Goal: Navigation & Orientation: Find specific page/section

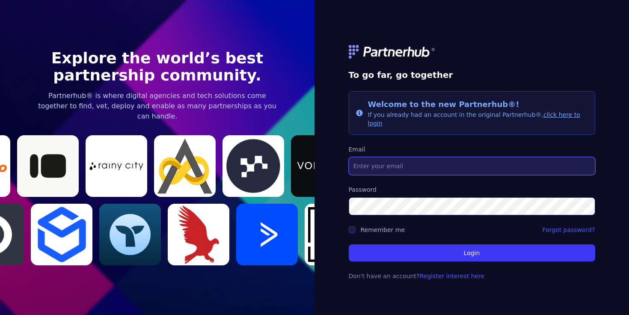
type input "[PERSON_NAME][EMAIL_ADDRESS][DOMAIN_NAME]"
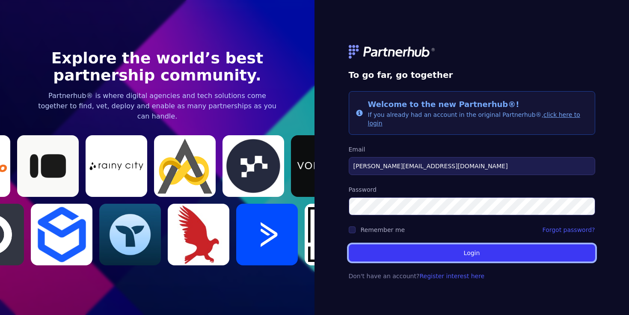
click at [436, 254] on button "Login" at bounding box center [472, 252] width 246 height 17
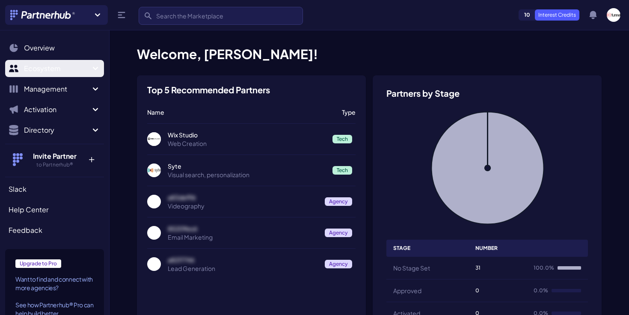
click at [65, 72] on span "Ecosystem" at bounding box center [57, 68] width 66 height 10
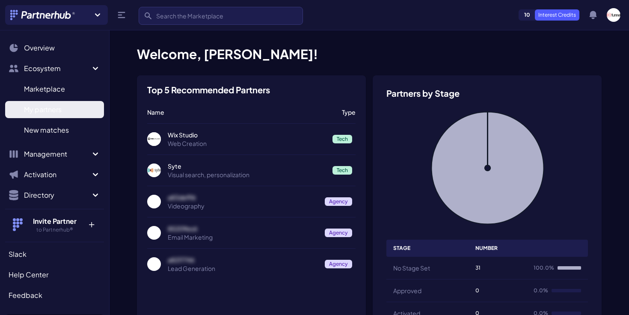
click at [45, 112] on span "My partners" at bounding box center [43, 109] width 38 height 10
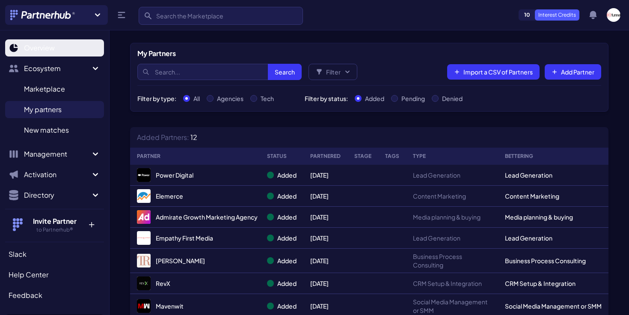
click at [33, 52] on span "Overview" at bounding box center [39, 48] width 31 height 10
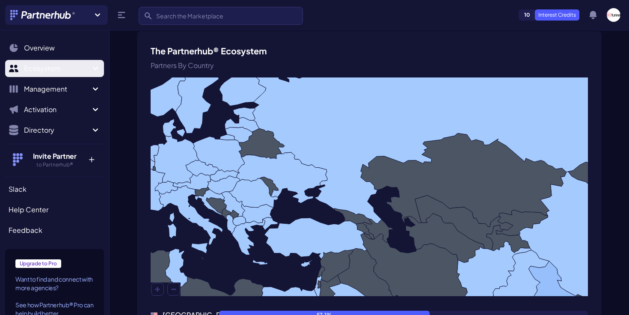
scroll to position [540, 0]
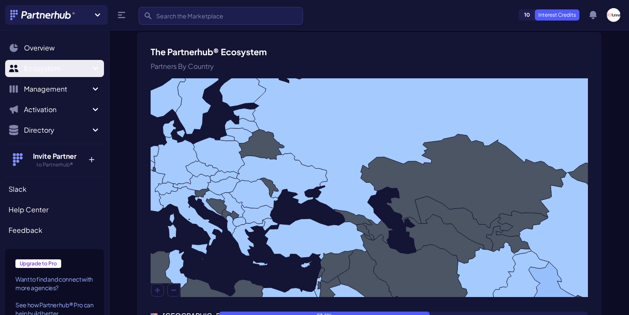
click at [62, 71] on span "Ecosystem" at bounding box center [57, 68] width 66 height 10
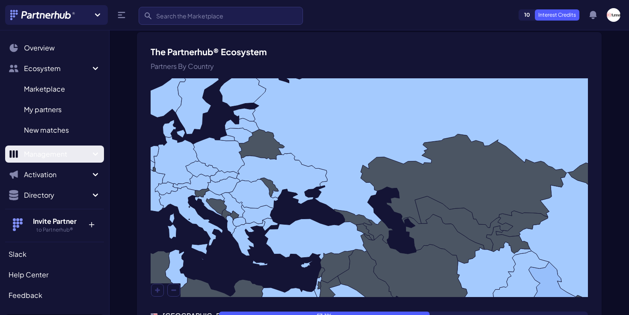
click at [59, 151] on span "Management" at bounding box center [57, 154] width 66 height 10
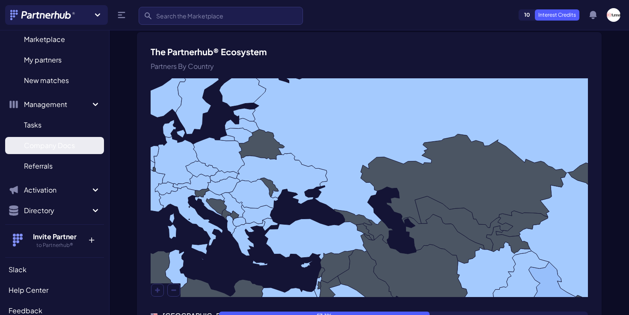
scroll to position [52, 0]
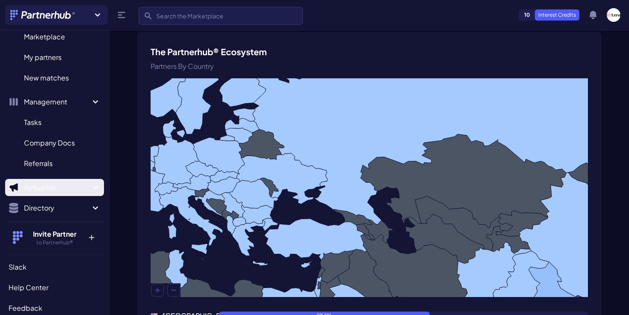
click at [59, 189] on span "Activation" at bounding box center [57, 187] width 66 height 10
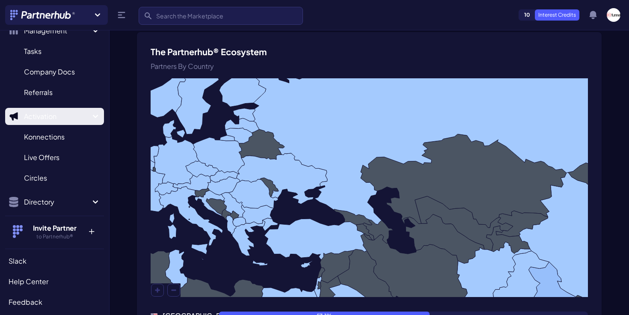
scroll to position [125, 0]
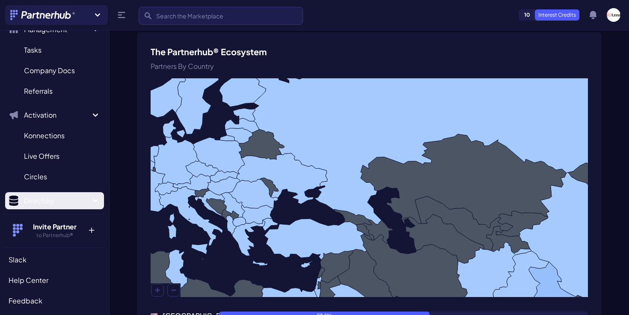
click at [56, 205] on span "Directory" at bounding box center [57, 201] width 66 height 10
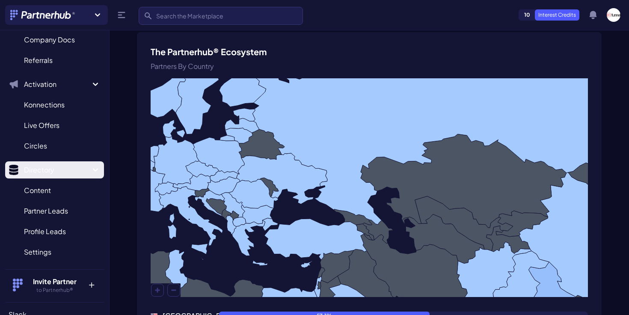
scroll to position [160, 0]
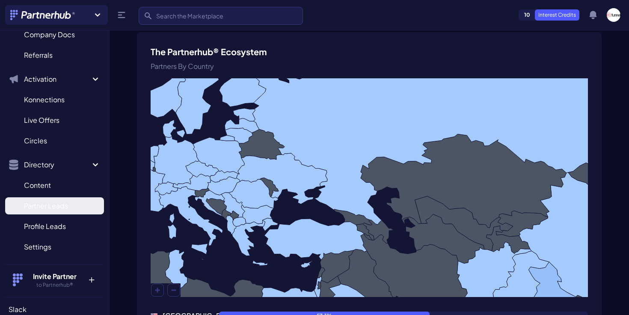
click at [64, 211] on link "Partner Leads P" at bounding box center [54, 205] width 99 height 17
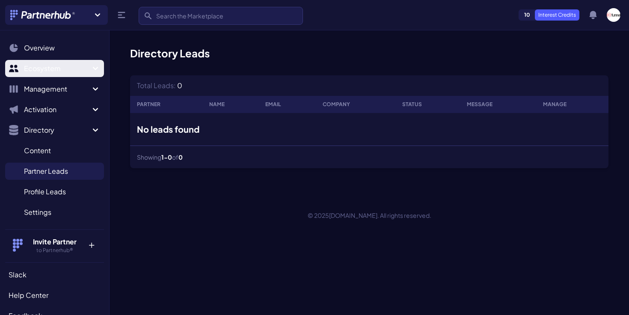
click at [50, 70] on span "Ecosystem" at bounding box center [57, 68] width 66 height 10
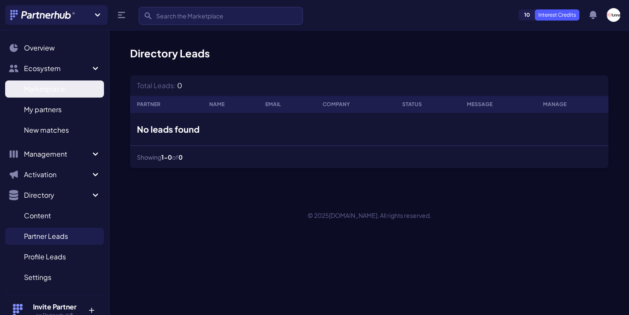
click at [52, 93] on span "Marketplace" at bounding box center [44, 89] width 41 height 10
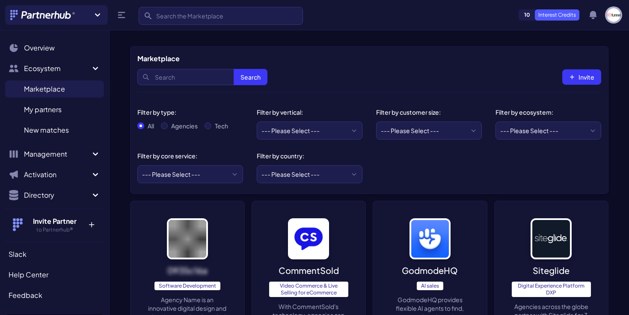
click at [611, 19] on img "button" at bounding box center [614, 15] width 14 height 14
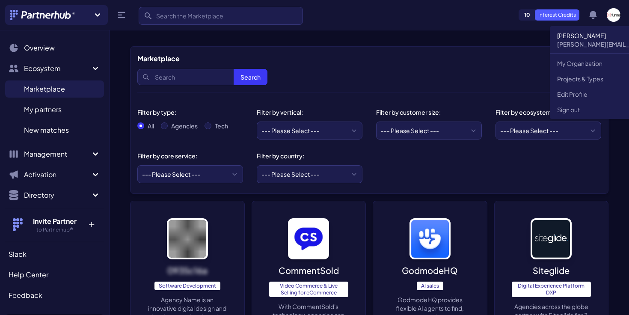
click at [522, 55] on div "Marketplace" at bounding box center [369, 58] width 464 height 10
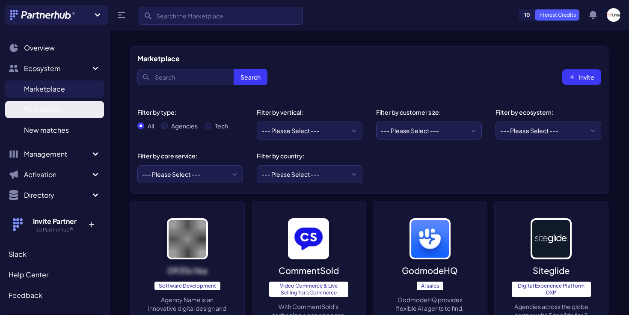
click at [64, 109] on link "My partners M" at bounding box center [54, 109] width 99 height 17
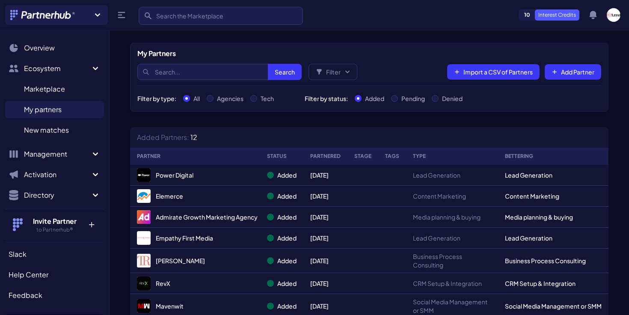
click at [416, 98] on label "Pending" at bounding box center [413, 98] width 24 height 9
click at [398, 98] on input "Pending" at bounding box center [394, 98] width 7 height 7
radio input "true"
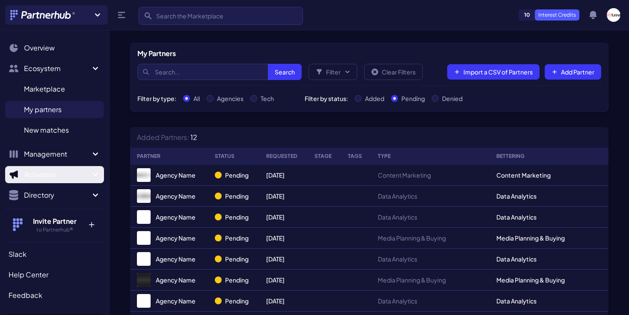
click at [47, 167] on button "Activation" at bounding box center [54, 174] width 99 height 17
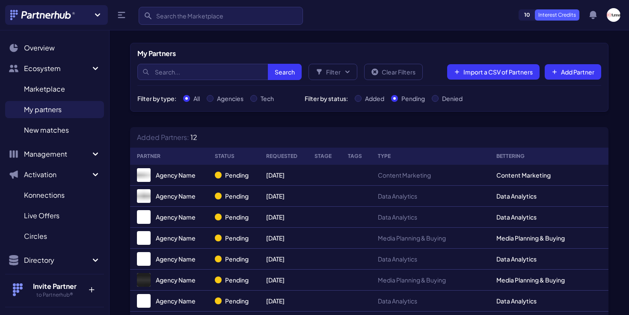
click at [37, 18] on img at bounding box center [42, 15] width 65 height 10
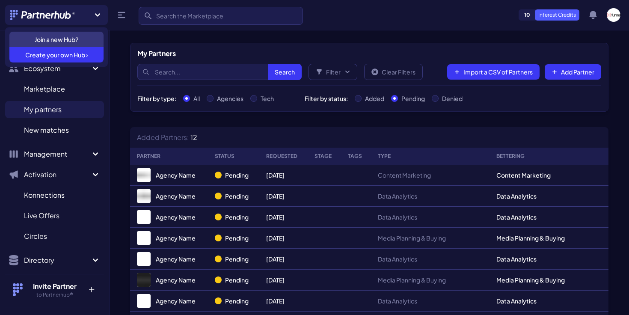
click at [99, 14] on icon at bounding box center [97, 14] width 5 height 3
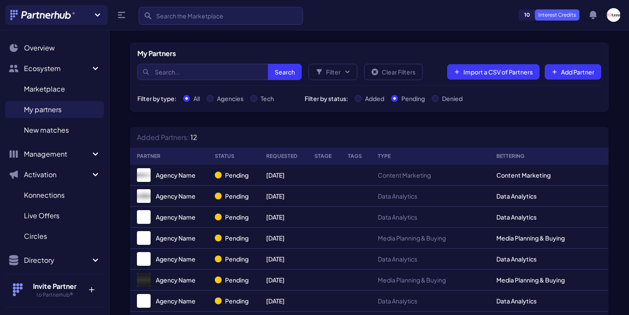
click at [96, 14] on icon at bounding box center [97, 14] width 5 height 3
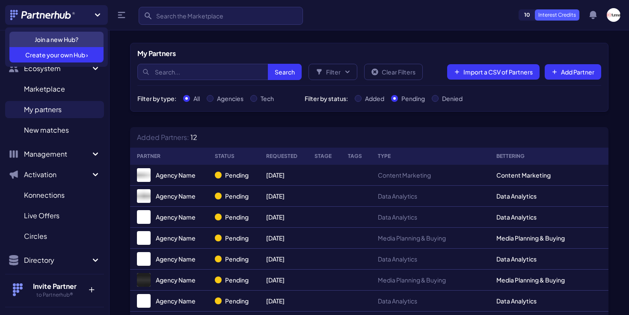
click at [96, 14] on icon at bounding box center [97, 14] width 5 height 3
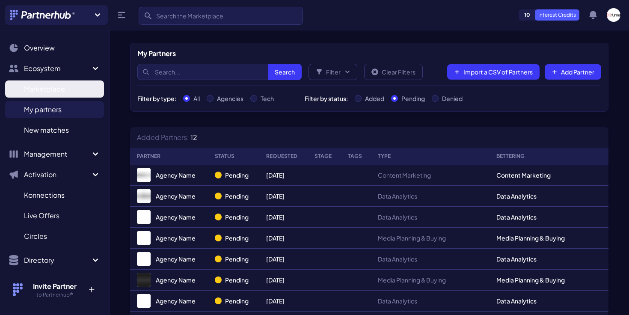
click at [46, 93] on span "Marketplace" at bounding box center [44, 89] width 41 height 10
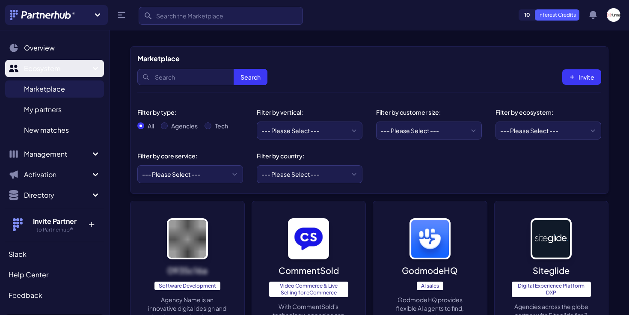
click at [46, 72] on span "Ecosystem" at bounding box center [57, 68] width 66 height 10
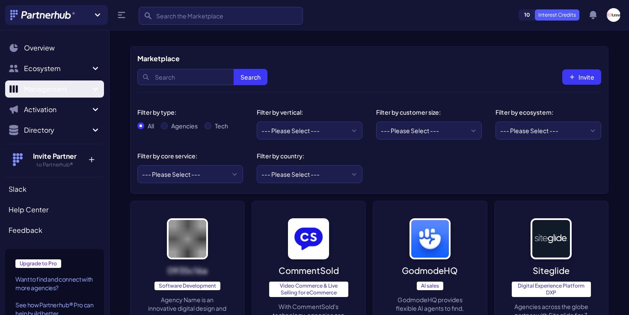
click at [46, 84] on span "Management" at bounding box center [57, 89] width 66 height 10
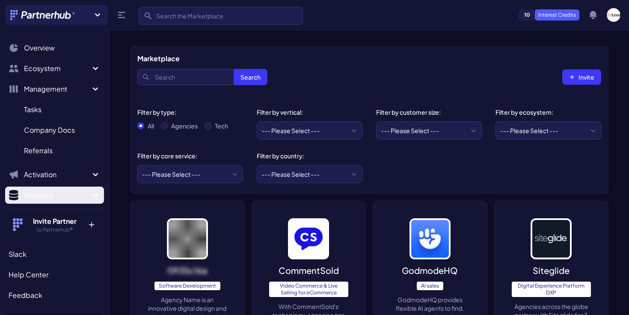
click at [64, 193] on span "Directory" at bounding box center [57, 195] width 66 height 10
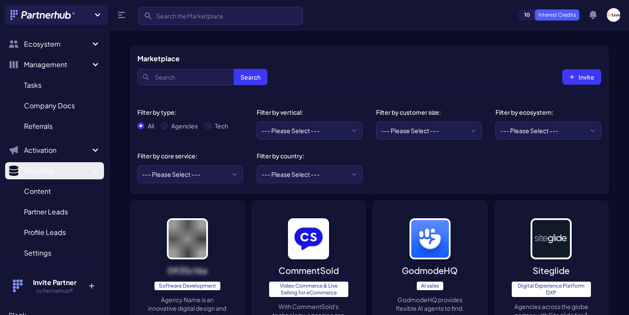
scroll to position [33, 0]
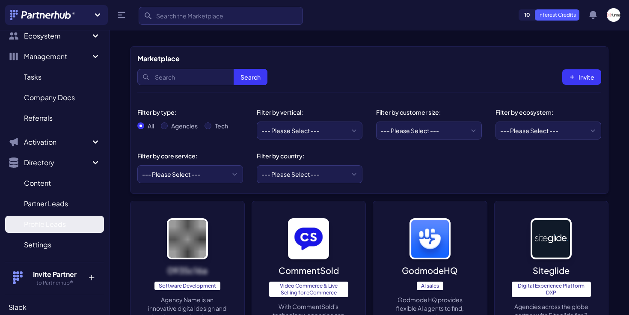
click at [52, 218] on link "Profile Leads P" at bounding box center [54, 224] width 99 height 17
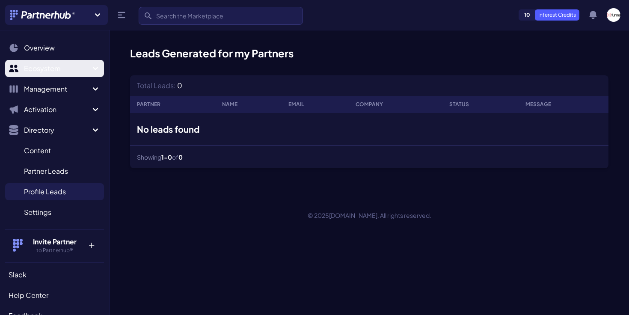
click at [47, 74] on button "Ecosystem" at bounding box center [54, 68] width 99 height 17
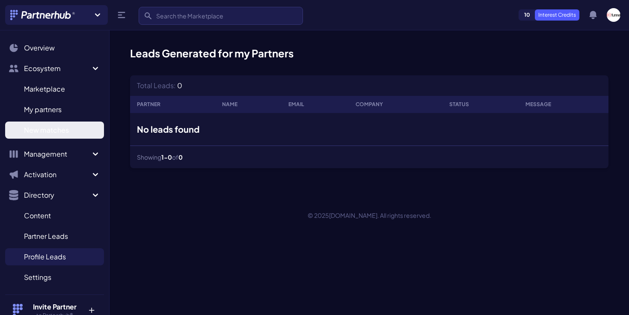
click at [54, 126] on span "New matches" at bounding box center [46, 130] width 45 height 10
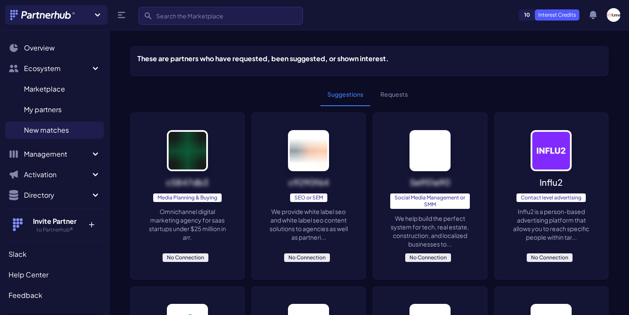
click at [405, 96] on button "Requests" at bounding box center [394, 94] width 41 height 23
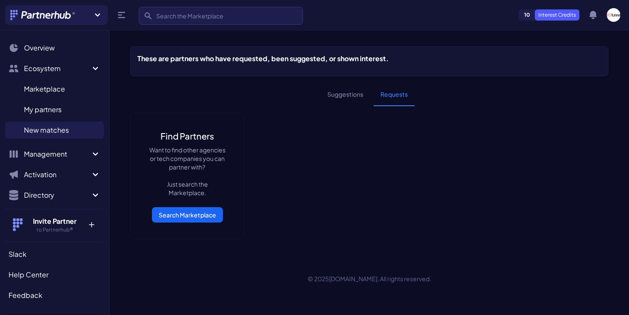
click at [341, 96] on button "Suggestions" at bounding box center [345, 94] width 50 height 23
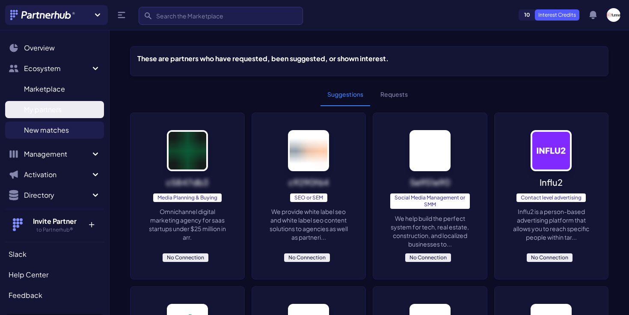
click at [74, 108] on link "My partners M" at bounding box center [54, 109] width 99 height 17
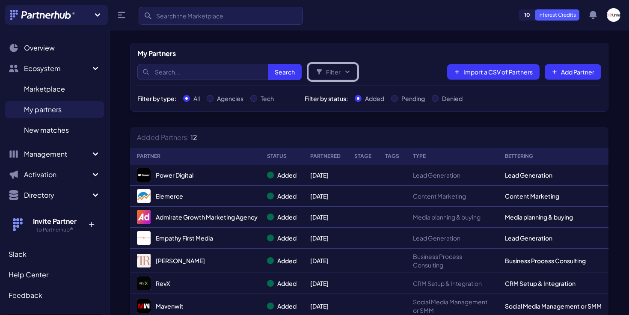
click at [326, 72] on button "Filter" at bounding box center [332, 72] width 49 height 16
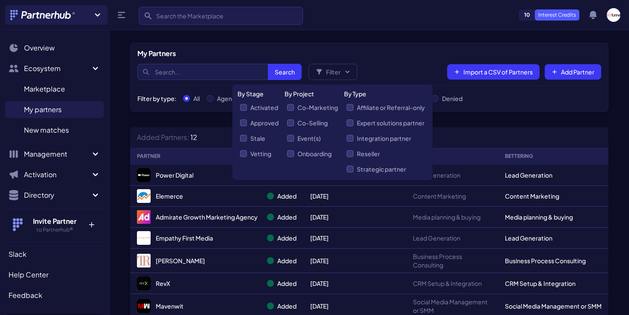
click at [420, 60] on div "Search Search Filter By Stage Activated Approved Stale Vetting By Project Co-Ma…" at bounding box center [369, 72] width 464 height 27
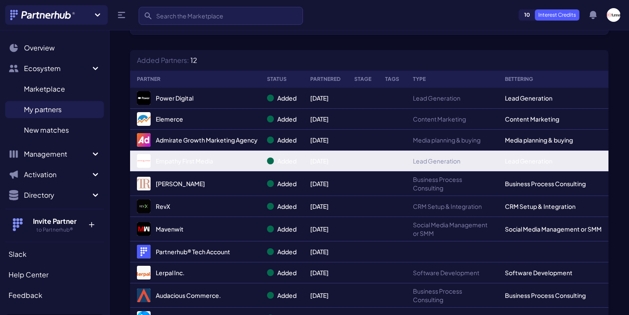
scroll to position [15, 0]
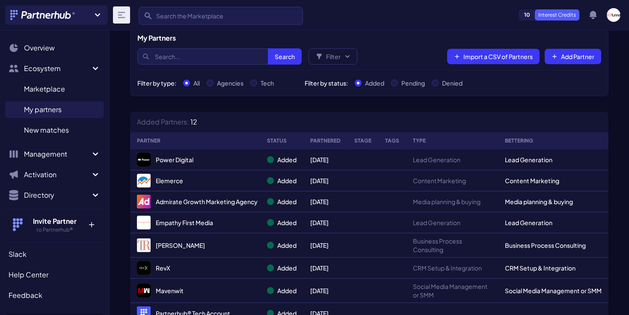
click at [123, 17] on icon at bounding box center [121, 15] width 7 height 6
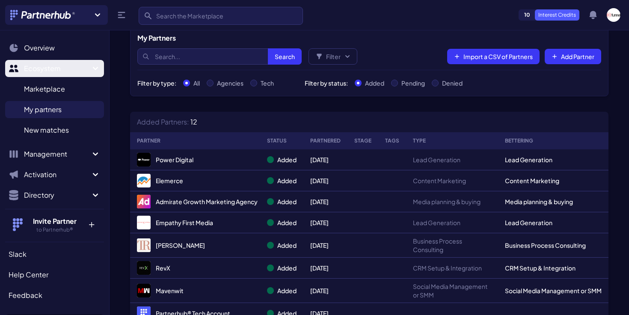
click at [51, 71] on span "Ecosystem" at bounding box center [57, 68] width 66 height 10
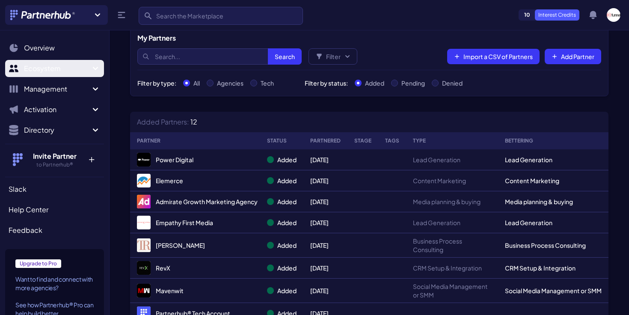
click at [51, 71] on span "Ecosystem" at bounding box center [57, 68] width 66 height 10
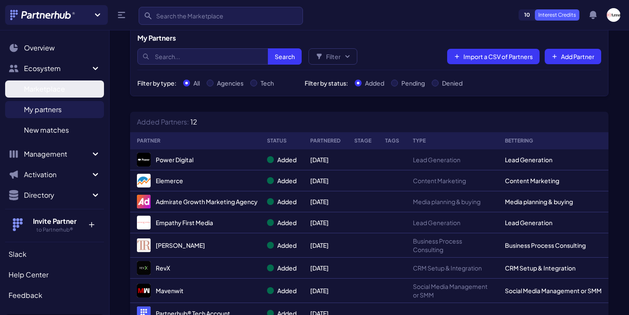
click at [51, 91] on span "Marketplace" at bounding box center [44, 89] width 41 height 10
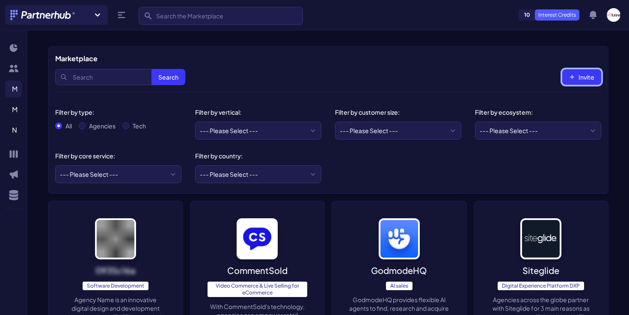
click at [583, 81] on button "Invite" at bounding box center [581, 76] width 39 height 15
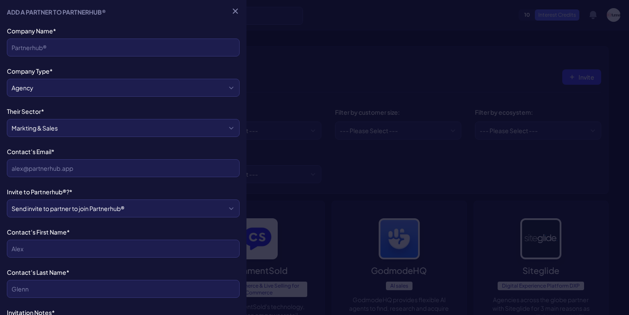
click at [396, 82] on div at bounding box center [314, 157] width 629 height 315
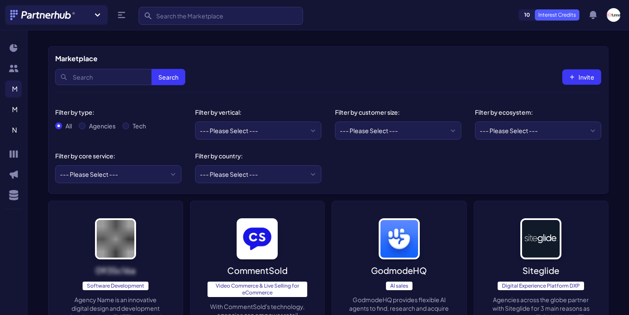
click at [525, 15] on span "10" at bounding box center [527, 15] width 16 height 10
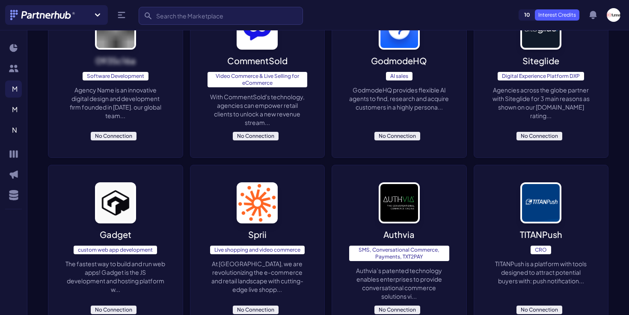
scroll to position [61, 0]
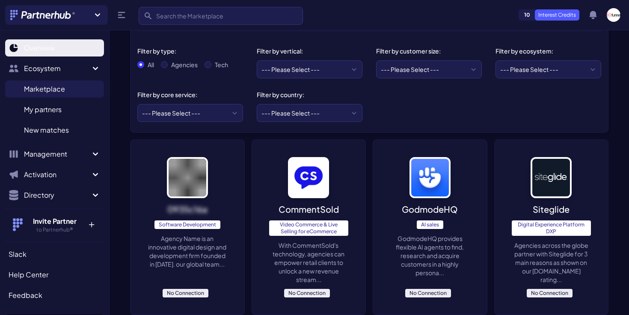
click at [42, 47] on span "Overview" at bounding box center [39, 48] width 31 height 10
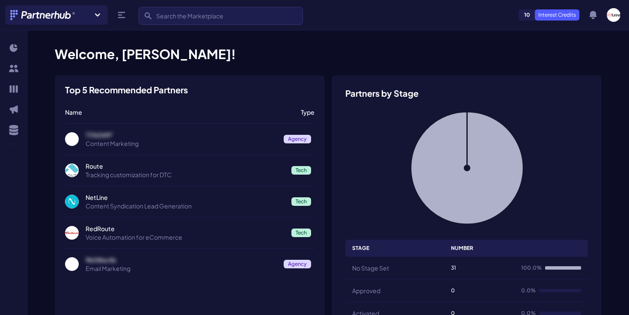
scroll to position [1, 0]
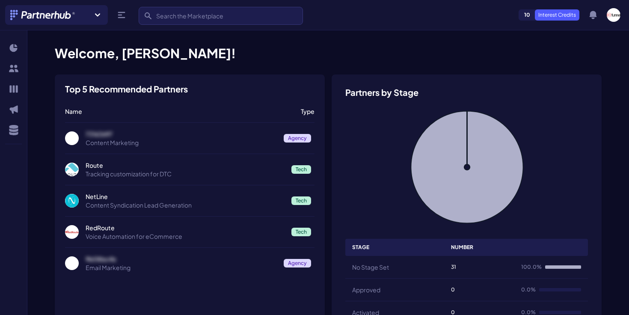
click at [527, 16] on span "10" at bounding box center [527, 15] width 16 height 10
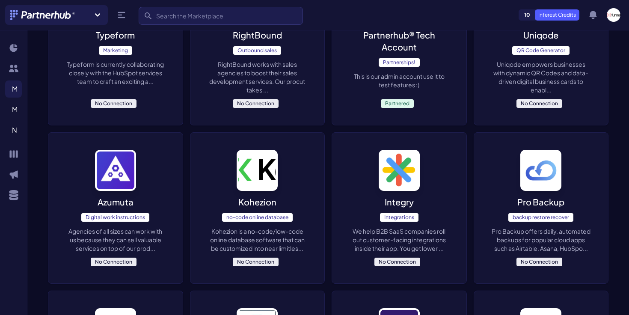
scroll to position [1517, 0]
